Goal: Navigation & Orientation: Find specific page/section

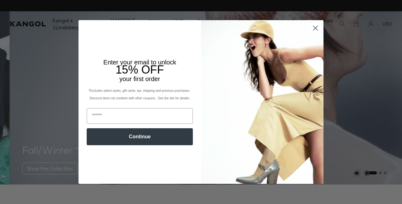
click at [313, 27] on circle "Close dialog" at bounding box center [315, 28] width 10 height 10
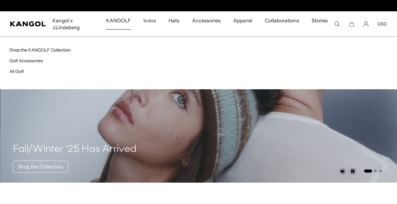
scroll to position [0, 129]
click at [129, 20] on span "KANGOLF" at bounding box center [118, 20] width 25 height 18
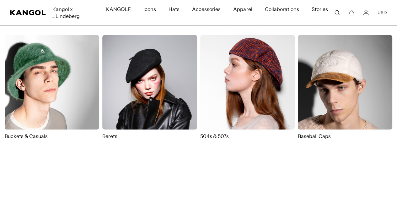
click at [239, 67] on img at bounding box center [247, 82] width 95 height 95
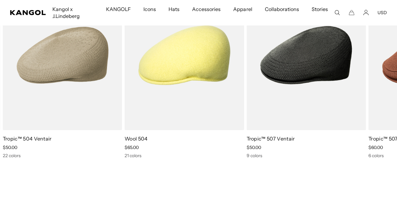
scroll to position [0, 129]
